Goal: Task Accomplishment & Management: Manage account settings

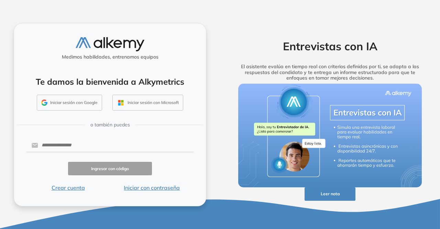
click at [60, 105] on button "Iniciar sesión con Google" at bounding box center [69, 103] width 65 height 16
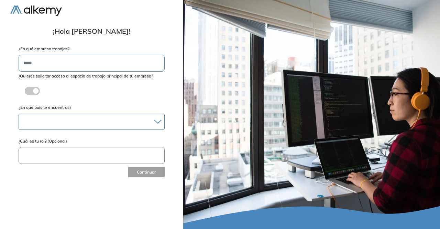
click at [44, 121] on div at bounding box center [91, 122] width 145 height 10
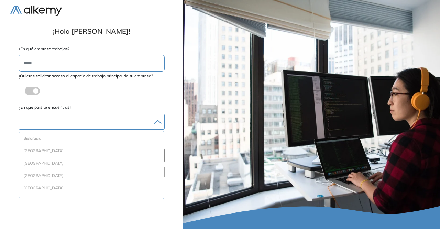
scroll to position [275, 0]
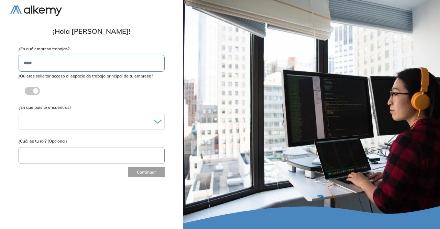
click at [25, 89] on span at bounding box center [28, 90] width 6 height 6
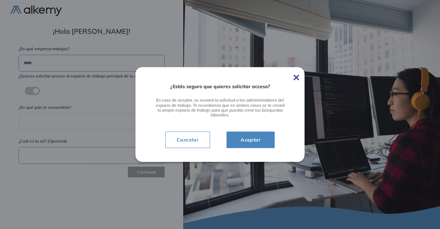
click at [296, 77] on img at bounding box center [297, 78] width 6 height 6
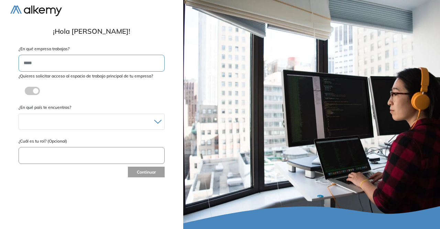
click at [23, 91] on div at bounding box center [32, 91] width 18 height 8
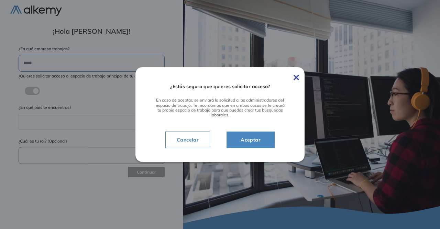
click at [260, 139] on span "Aceptar" at bounding box center [250, 139] width 31 height 8
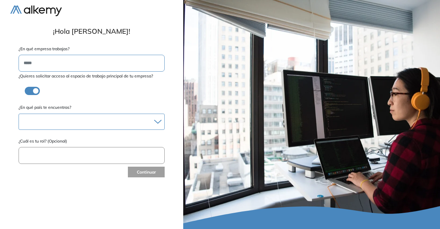
click at [111, 120] on div at bounding box center [91, 122] width 145 height 10
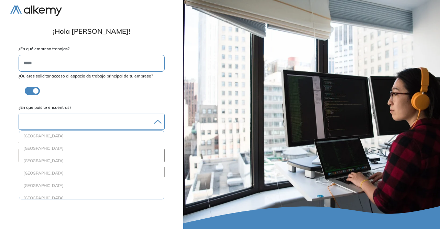
scroll to position [214, 0]
click at [45, 147] on li "Colombia" at bounding box center [91, 148] width 139 height 7
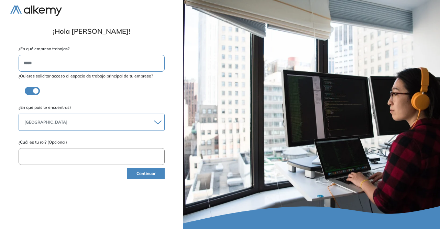
click at [146, 174] on button "Continuar" at bounding box center [145, 172] width 37 height 11
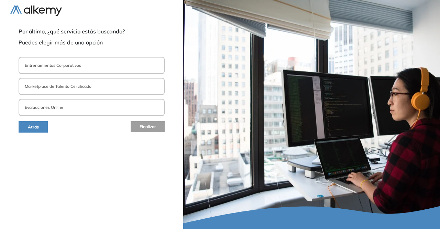
click at [67, 106] on button "Evaluaciones Online" at bounding box center [92, 107] width 146 height 17
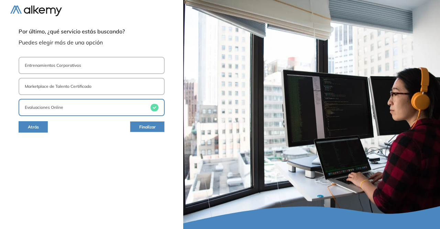
click at [153, 128] on span "Finalizar" at bounding box center [147, 127] width 17 height 7
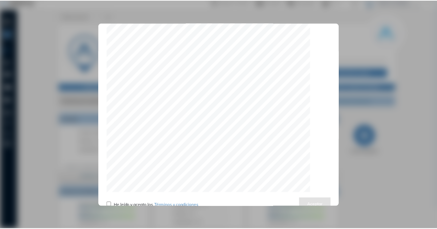
scroll to position [2185, 0]
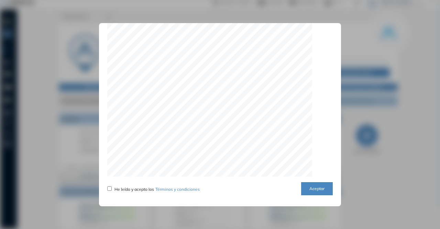
click at [311, 187] on button "Aceptar" at bounding box center [317, 188] width 32 height 13
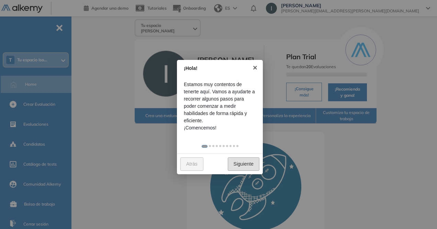
click at [242, 164] on link "Siguiente" at bounding box center [244, 163] width 32 height 13
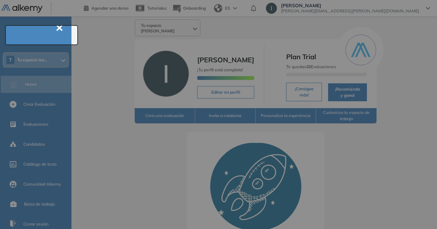
scroll to position [25, 0]
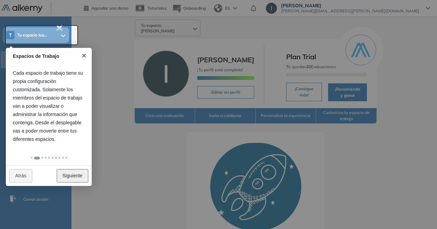
click at [75, 179] on link "Siguiente" at bounding box center [73, 175] width 32 height 13
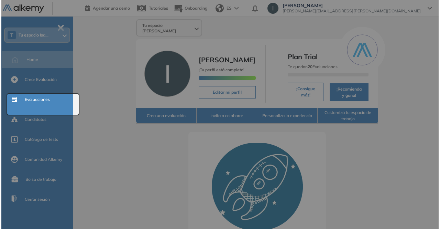
scroll to position [0, 0]
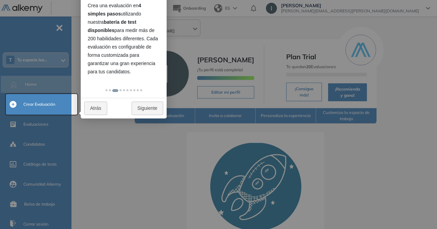
click at [166, 106] on div "Atrás Siguiente" at bounding box center [124, 108] width 86 height 21
click at [154, 109] on link "Siguiente" at bounding box center [148, 107] width 32 height 13
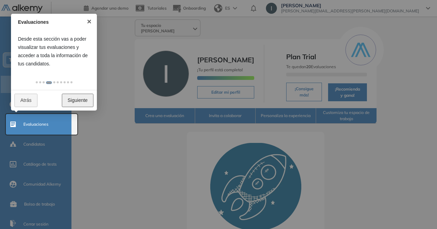
click at [90, 96] on link "Siguiente" at bounding box center [78, 100] width 32 height 13
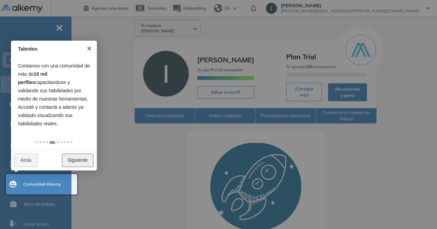
click at [85, 160] on link "Siguiente" at bounding box center [78, 159] width 32 height 13
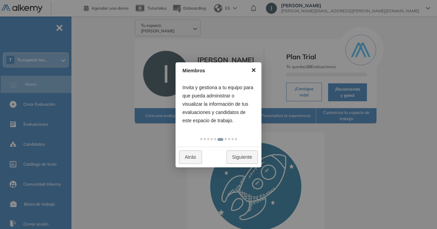
click at [253, 69] on link "×" at bounding box center [253, 69] width 15 height 15
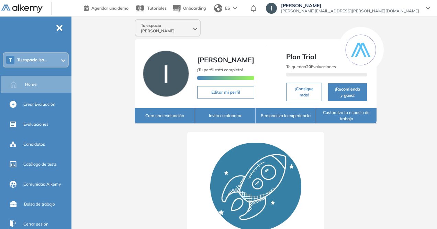
click at [150, 25] on span "Tu espacio Isabel" at bounding box center [166, 28] width 51 height 11
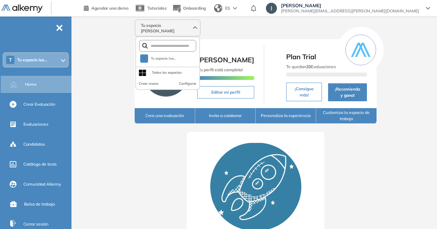
click at [37, 58] on span "Tu espacio Isa..." at bounding box center [32, 60] width 30 height 6
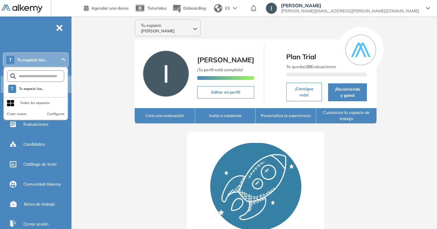
click at [30, 107] on div "Todos los espacios" at bounding box center [35, 102] width 30 height 11
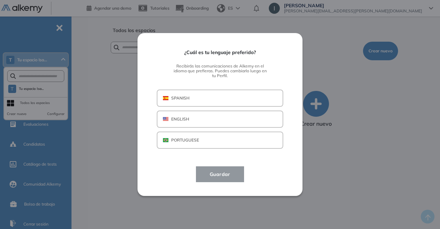
click at [174, 97] on p "SPANISH" at bounding box center [180, 98] width 18 height 6
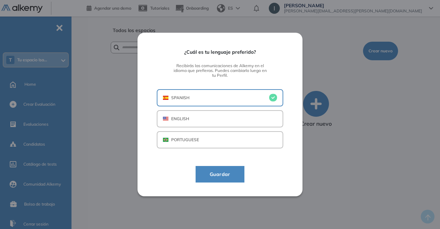
click at [209, 168] on button "Guardar" at bounding box center [220, 174] width 49 height 17
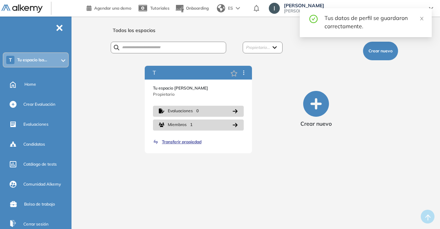
click at [27, 58] on span "Tu espacio Isa..." at bounding box center [32, 60] width 30 height 6
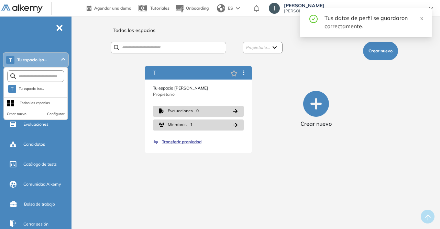
click at [27, 102] on div "Todos los espacios" at bounding box center [35, 103] width 30 height 6
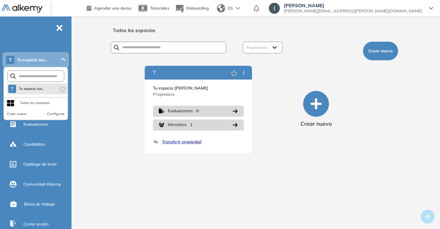
click at [32, 79] on form at bounding box center [35, 76] width 57 height 12
click at [33, 76] on input "text" at bounding box center [37, 76] width 43 height 5
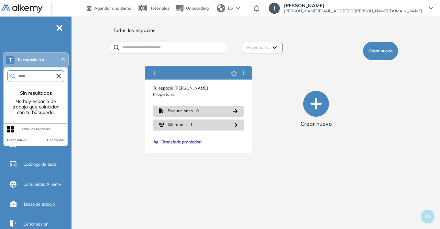
type input "*****"
click at [36, 79] on form "*****" at bounding box center [35, 76] width 57 height 12
click at [22, 128] on div "Todos los espacios" at bounding box center [35, 129] width 30 height 6
click at [326, 73] on div "Crear nuevo" at bounding box center [315, 109] width 107 height 87
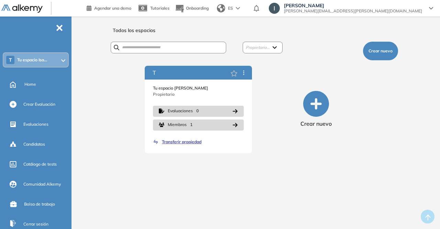
click at [59, 59] on div "T Tu espacio Isa..." at bounding box center [35, 60] width 65 height 14
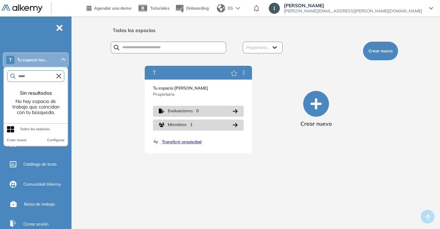
click at [21, 129] on div "Todos los espacios" at bounding box center [35, 129] width 30 height 6
click at [11, 129] on icon at bounding box center [10, 129] width 7 height 6
click at [57, 77] on icon "button" at bounding box center [58, 76] width 5 height 5
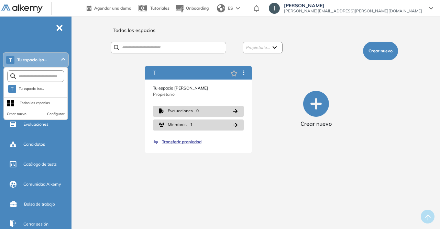
click at [22, 106] on div "Todos los espacios" at bounding box center [35, 103] width 30 height 6
click at [24, 106] on div "Todos los espacios" at bounding box center [35, 102] width 30 height 11
click at [24, 103] on div "Todos los espacios" at bounding box center [35, 103] width 30 height 6
click at [58, 73] on form at bounding box center [35, 76] width 57 height 12
click at [51, 73] on form at bounding box center [35, 76] width 57 height 12
